Goal: Navigation & Orientation: Find specific page/section

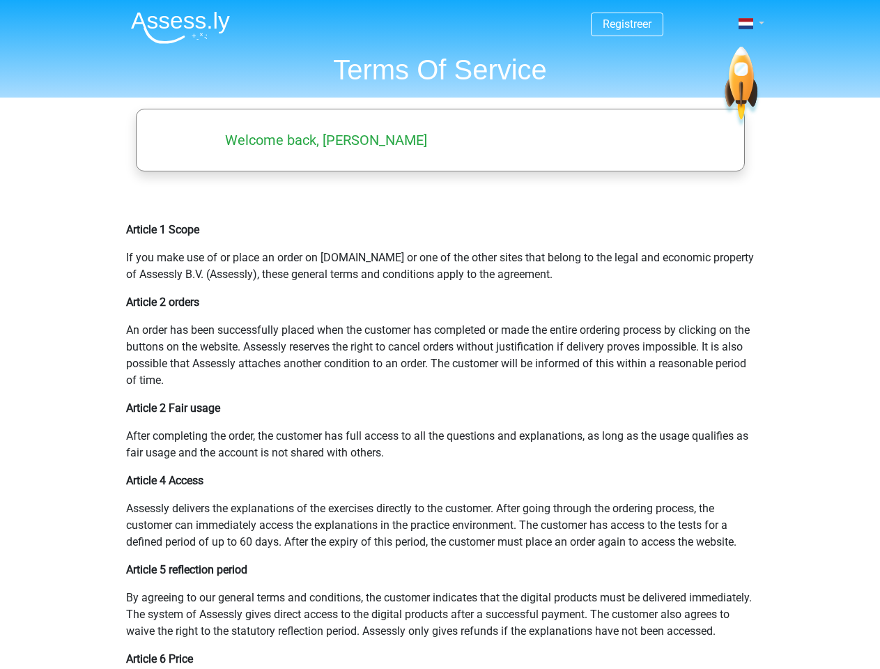
click at [747, 24] on span at bounding box center [746, 23] width 15 height 11
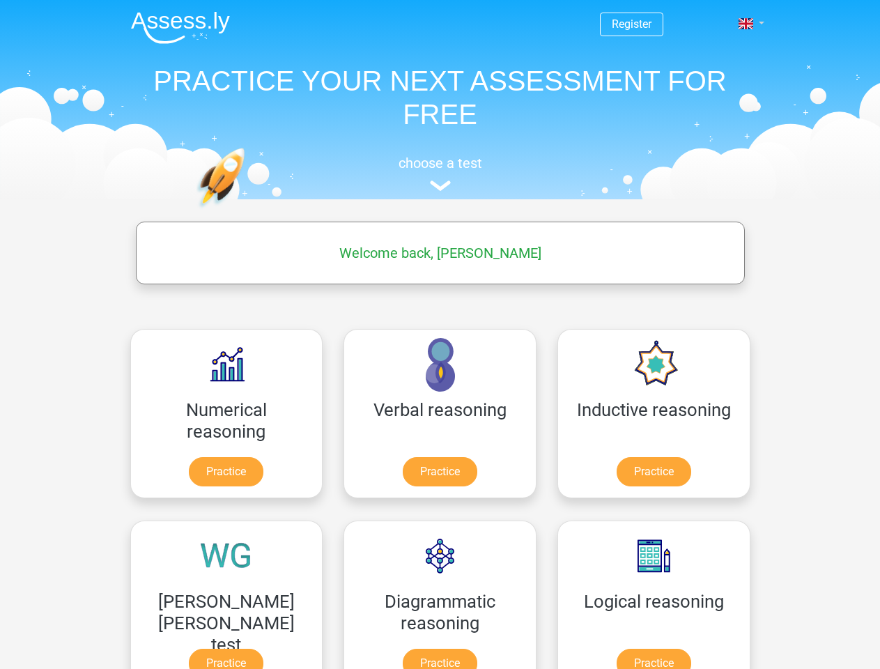
click at [747, 24] on span at bounding box center [746, 23] width 15 height 11
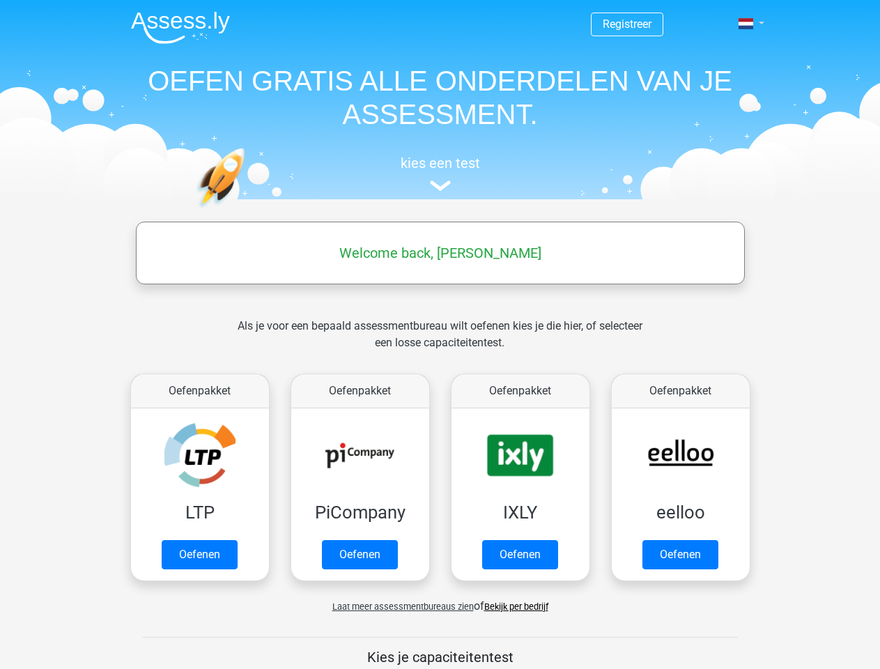
click at [747, 24] on span at bounding box center [746, 23] width 15 height 11
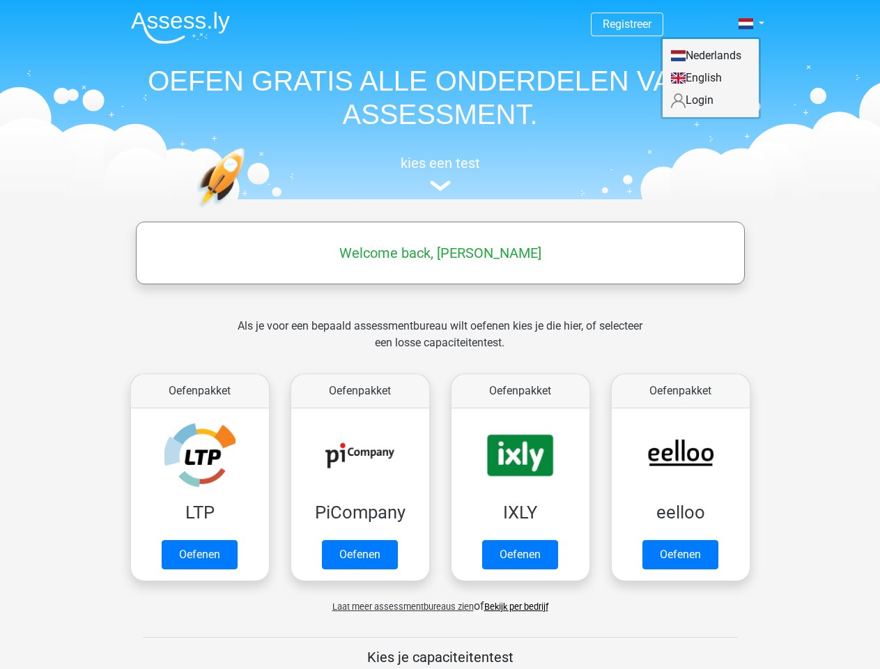
click at [399, 606] on span "Laat meer assessmentbureaus zien" at bounding box center [402, 607] width 141 height 10
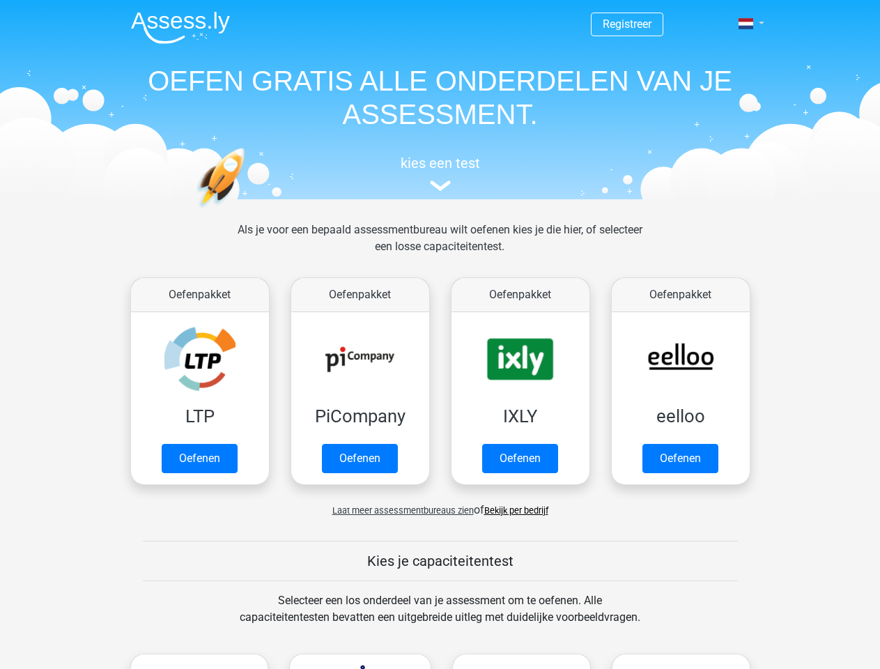
click at [747, 24] on span at bounding box center [746, 23] width 15 height 11
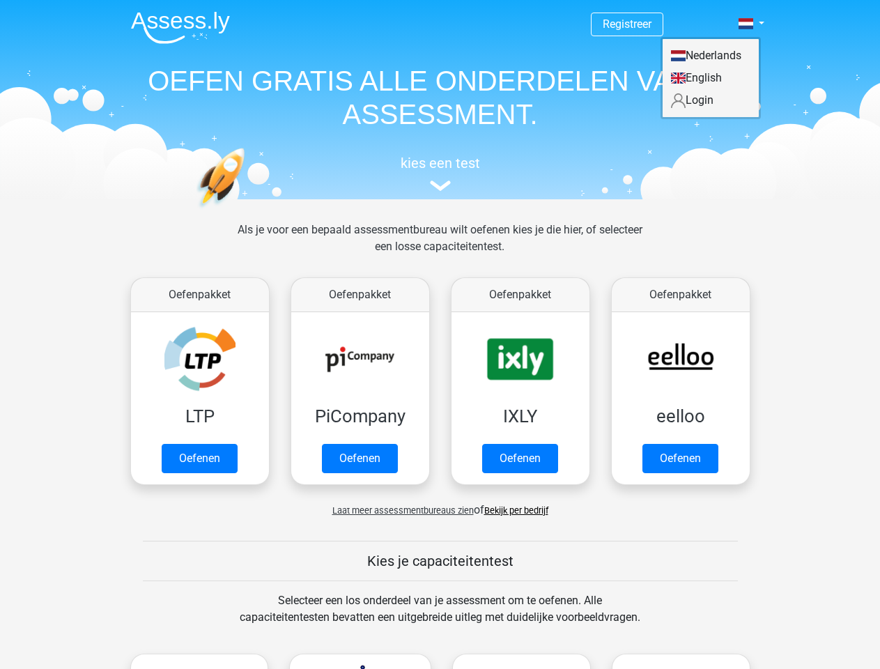
click at [399, 510] on span "Laat meer assessmentbureaus zien" at bounding box center [402, 510] width 141 height 10
